Goal: Navigation & Orientation: Find specific page/section

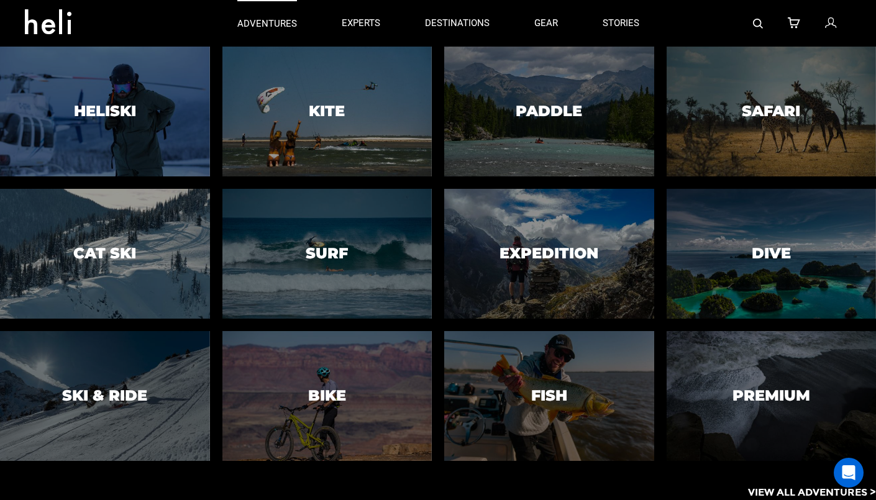
click at [273, 23] on p "adventures" at bounding box center [267, 23] width 60 height 13
click at [277, 21] on p "adventures" at bounding box center [267, 23] width 60 height 13
click at [260, 20] on p "adventures" at bounding box center [267, 23] width 60 height 13
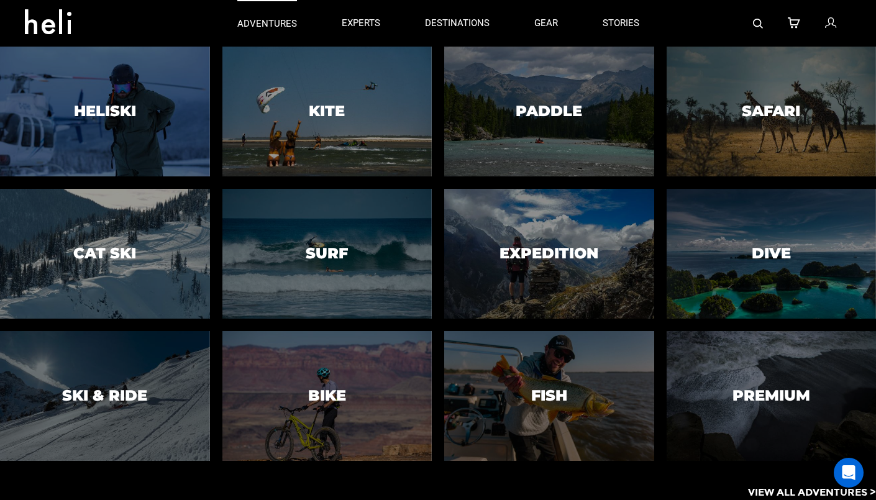
click at [260, 20] on p "adventures" at bounding box center [267, 23] width 60 height 13
click at [783, 490] on p "View All Adventures >" at bounding box center [812, 493] width 128 height 14
